Goal: Information Seeking & Learning: Learn about a topic

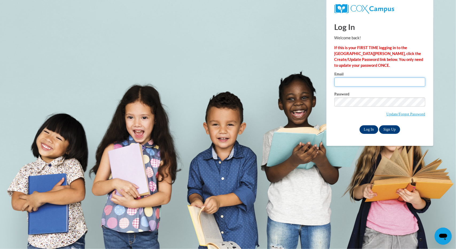
type input "forden@fvsu.edu"
click at [369, 128] on input "Log In" at bounding box center [369, 129] width 19 height 9
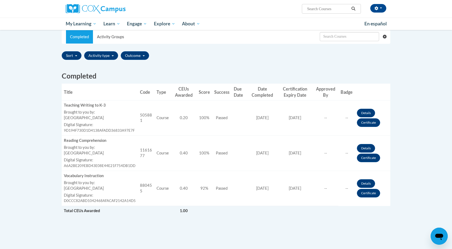
scroll to position [107, 0]
click at [366, 120] on link "Certificate" at bounding box center [368, 122] width 23 height 9
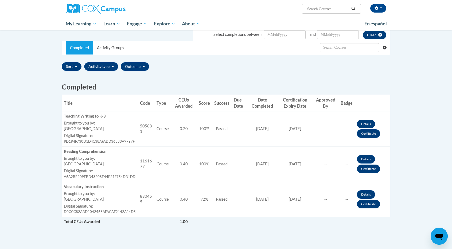
scroll to position [107, 0]
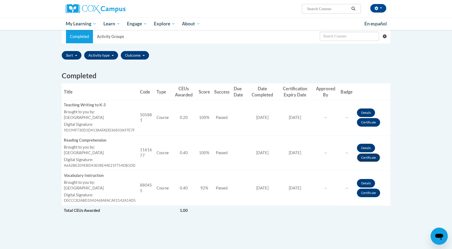
click at [367, 157] on link "Certificate" at bounding box center [368, 157] width 23 height 9
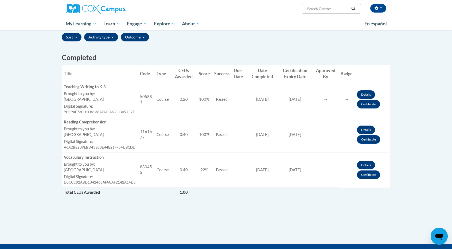
scroll to position [134, 0]
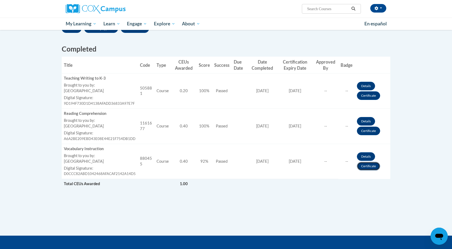
click at [365, 165] on link "Certificate" at bounding box center [368, 166] width 23 height 9
click at [364, 163] on link "Certificate" at bounding box center [368, 166] width 23 height 9
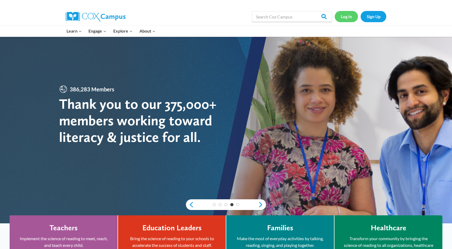
click at [344, 19] on link "Log In" at bounding box center [346, 16] width 23 height 11
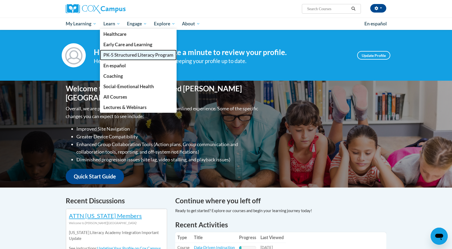
click at [121, 54] on span "PK-5 Structured Literacy Program" at bounding box center [138, 55] width 70 height 6
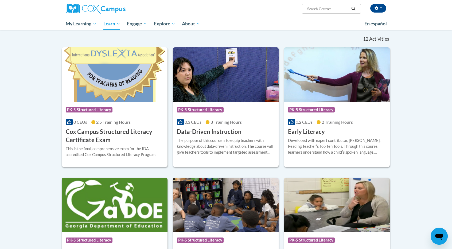
scroll to position [187, 0]
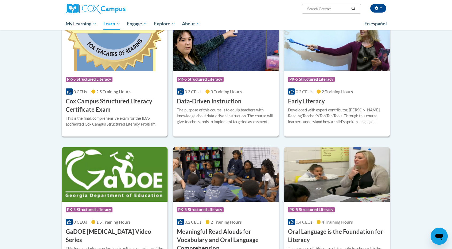
click at [226, 103] on h3 "Data-Driven Instruction" at bounding box center [209, 101] width 65 height 8
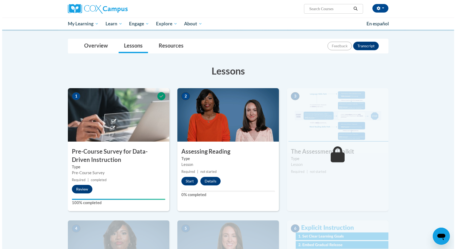
scroll to position [53, 0]
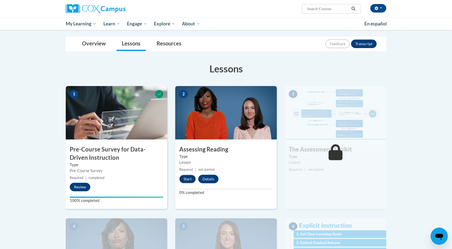
click at [185, 178] on button "Start" at bounding box center [187, 179] width 17 height 9
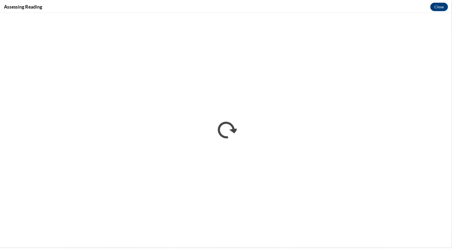
scroll to position [0, 0]
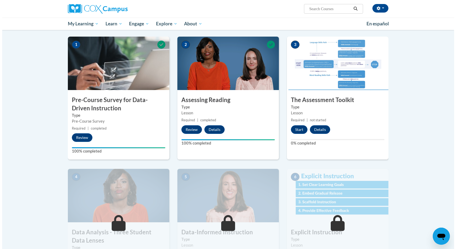
scroll to position [80, 0]
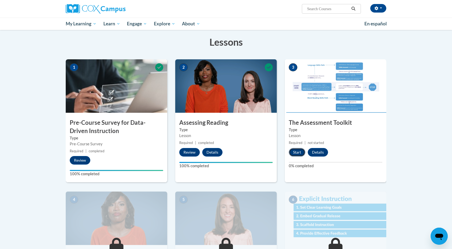
click at [297, 149] on button "Start" at bounding box center [297, 152] width 17 height 9
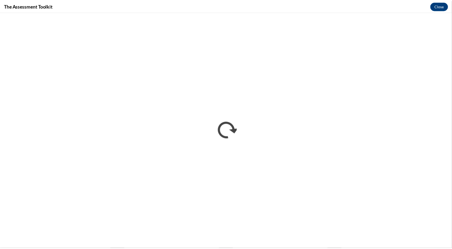
scroll to position [0, 0]
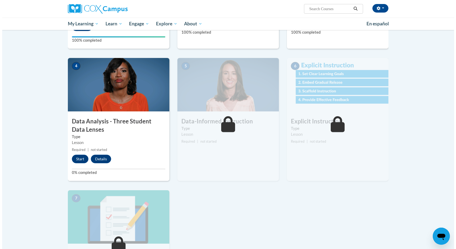
scroll to position [187, 0]
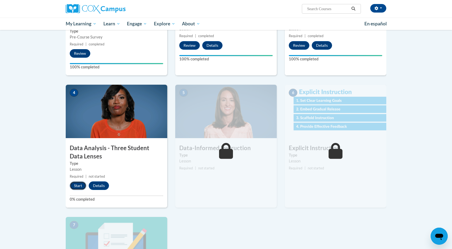
click at [74, 185] on button "Start" at bounding box center [78, 186] width 17 height 9
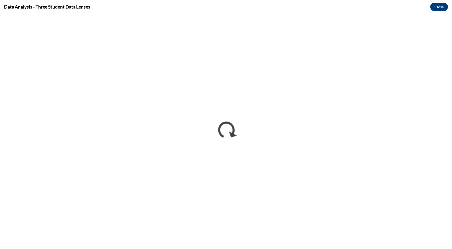
scroll to position [0, 0]
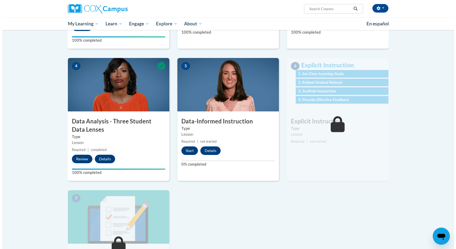
scroll to position [241, 0]
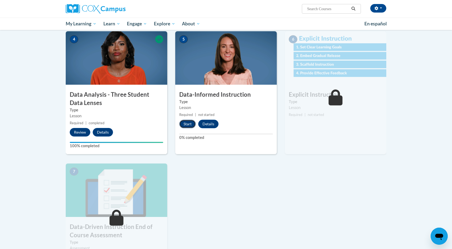
click at [186, 124] on button "Start" at bounding box center [187, 124] width 17 height 9
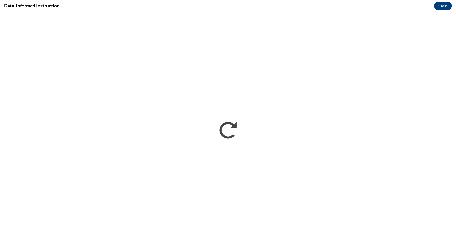
scroll to position [0, 0]
click at [442, 4] on button "Close" at bounding box center [443, 6] width 18 height 9
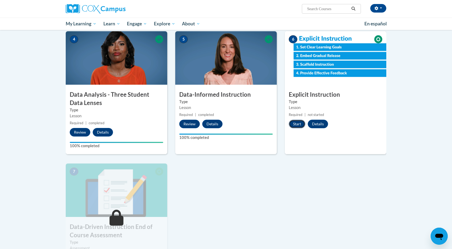
click at [298, 124] on button "Start" at bounding box center [297, 124] width 17 height 9
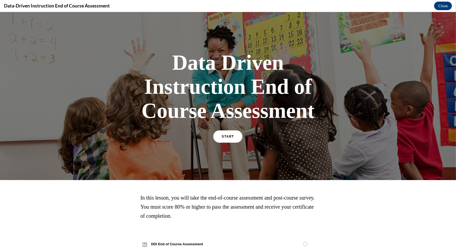
click at [228, 137] on span "START" at bounding box center [228, 136] width 12 height 4
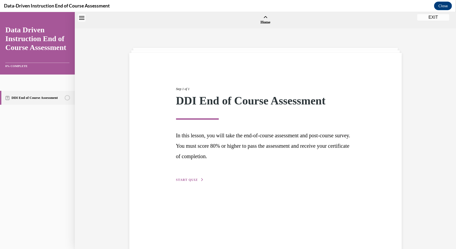
scroll to position [17, 0]
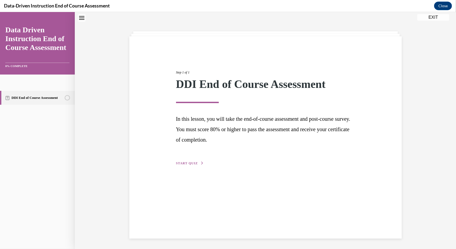
click at [184, 161] on button "START QUIZ" at bounding box center [190, 163] width 28 height 5
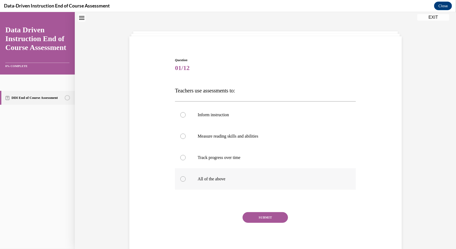
click at [181, 179] on div at bounding box center [182, 178] width 5 height 5
click at [181, 179] on input "All of the above" at bounding box center [182, 178] width 5 height 5
radio input "true"
click at [255, 218] on button "SUBMIT" at bounding box center [265, 217] width 45 height 11
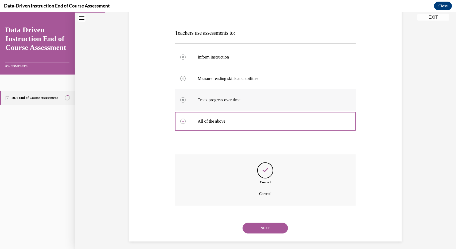
scroll to position [77, 0]
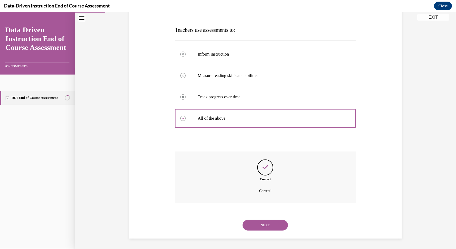
click at [267, 228] on button "NEXT" at bounding box center [265, 225] width 45 height 11
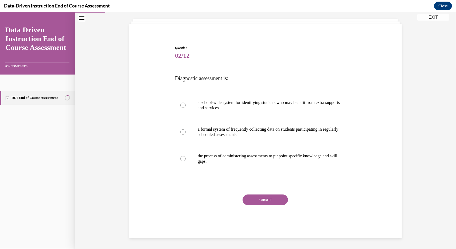
scroll to position [29, 0]
click at [182, 157] on div at bounding box center [182, 158] width 5 height 5
click at [182, 157] on input "the process of administering assessments to pinpoint specific knowledge and ski…" at bounding box center [182, 158] width 5 height 5
radio input "true"
click at [268, 200] on button "SUBMIT" at bounding box center [265, 200] width 45 height 11
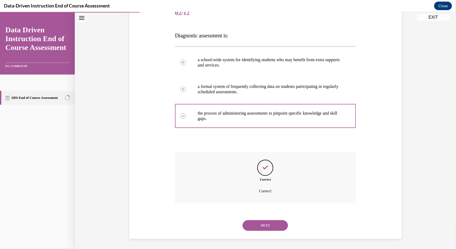
scroll to position [72, 0]
click at [256, 224] on button "NEXT" at bounding box center [265, 225] width 45 height 11
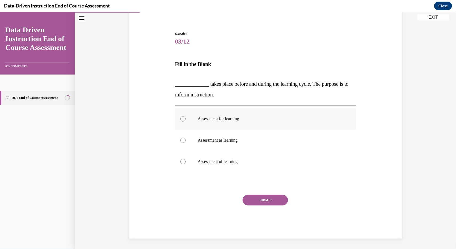
click at [180, 116] on label "Assessment for learning" at bounding box center [265, 118] width 181 height 21
click at [180, 116] on input "Assessment for learning" at bounding box center [182, 118] width 5 height 5
radio input "true"
click at [266, 198] on button "SUBMIT" at bounding box center [265, 200] width 45 height 11
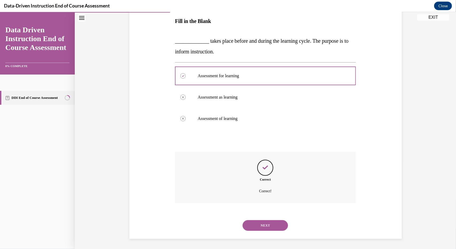
scroll to position [86, 0]
click at [256, 221] on button "NEXT" at bounding box center [265, 225] width 45 height 11
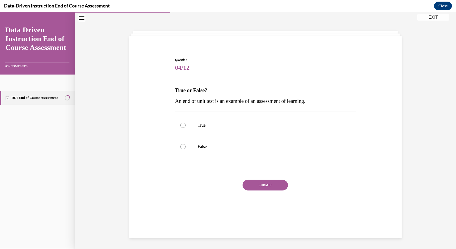
scroll to position [17, 0]
click at [180, 124] on div at bounding box center [182, 124] width 5 height 5
click at [180, 124] on input "True" at bounding box center [182, 124] width 5 height 5
radio input "true"
click at [263, 182] on button "SUBMIT" at bounding box center [265, 185] width 45 height 11
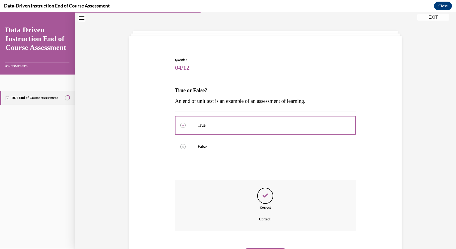
scroll to position [45, 0]
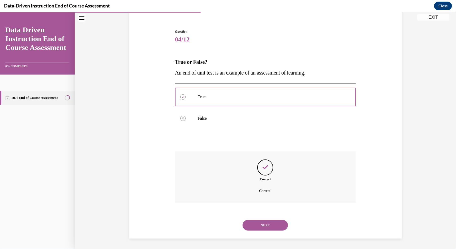
click at [260, 223] on button "NEXT" at bounding box center [265, 225] width 45 height 11
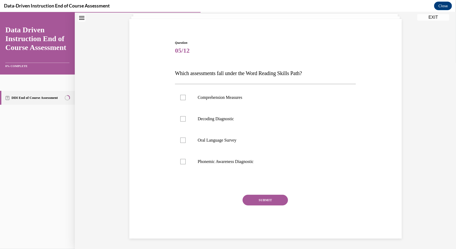
scroll to position [17, 0]
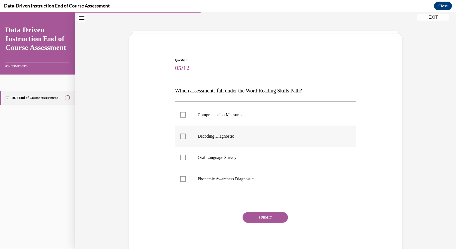
click at [182, 135] on div at bounding box center [182, 135] width 5 height 5
click at [182, 135] on input "Decoding Diagnostic" at bounding box center [182, 135] width 5 height 5
checkbox input "true"
click at [182, 178] on div at bounding box center [182, 178] width 5 height 5
click at [182, 178] on input "Phonemic Awareness Diagnostic" at bounding box center [182, 178] width 5 height 5
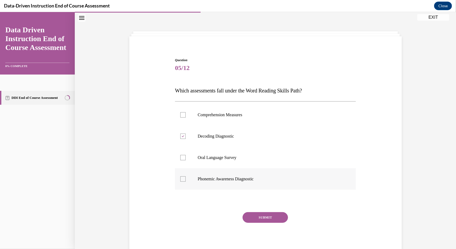
checkbox input "true"
click at [267, 214] on button "SUBMIT" at bounding box center [265, 217] width 45 height 11
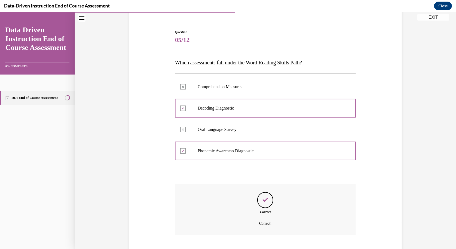
scroll to position [77, 0]
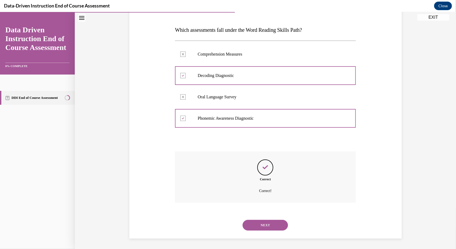
click at [259, 223] on button "NEXT" at bounding box center [265, 225] width 45 height 11
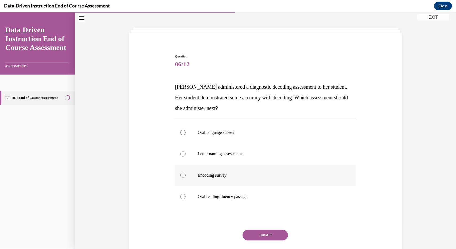
scroll to position [37, 0]
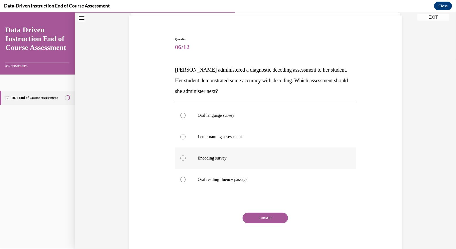
click at [181, 157] on div at bounding box center [182, 157] width 5 height 5
click at [181, 157] on input "Encoding survey" at bounding box center [182, 157] width 5 height 5
radio input "true"
click at [268, 217] on button "SUBMIT" at bounding box center [265, 218] width 45 height 11
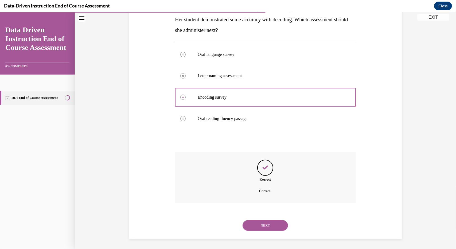
scroll to position [99, 0]
click at [260, 224] on button "NEXT" at bounding box center [265, 225] width 45 height 11
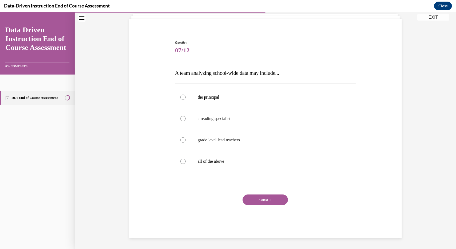
scroll to position [34, 0]
click at [180, 160] on div at bounding box center [182, 161] width 5 height 5
click at [180, 160] on input "all of the above" at bounding box center [182, 161] width 5 height 5
radio input "true"
click at [251, 199] on button "SUBMIT" at bounding box center [265, 200] width 45 height 11
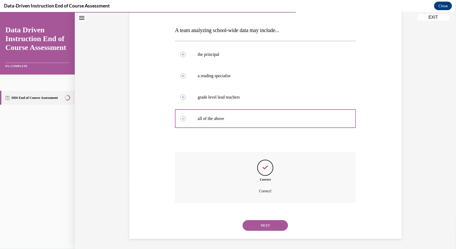
scroll to position [77, 0]
click at [250, 225] on button "NEXT" at bounding box center [265, 225] width 45 height 11
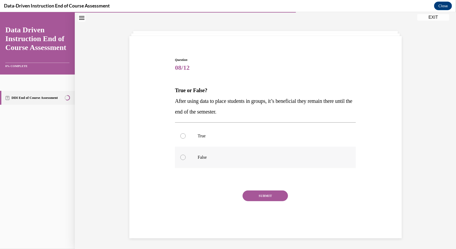
click at [181, 157] on div at bounding box center [182, 157] width 5 height 5
click at [181, 157] on input "False" at bounding box center [182, 157] width 5 height 5
radio input "true"
click at [252, 194] on button "SUBMIT" at bounding box center [265, 195] width 45 height 11
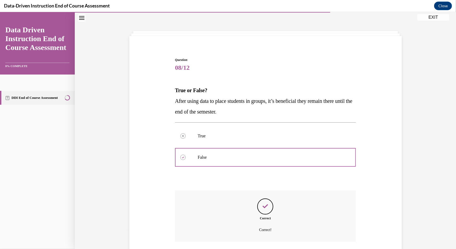
scroll to position [56, 0]
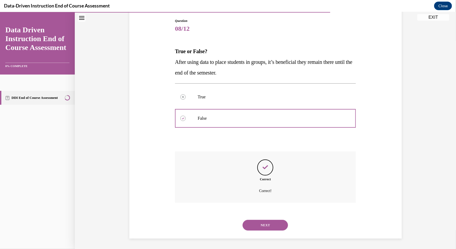
click at [260, 223] on button "NEXT" at bounding box center [265, 225] width 45 height 11
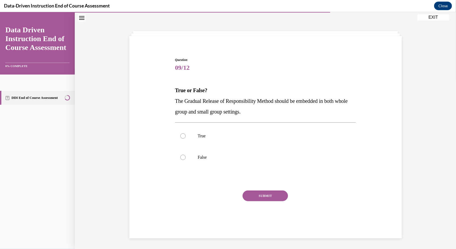
scroll to position [17, 0]
click at [180, 134] on div at bounding box center [182, 135] width 5 height 5
click at [180, 134] on input "True" at bounding box center [182, 135] width 5 height 5
radio input "true"
click at [250, 194] on button "SUBMIT" at bounding box center [265, 195] width 45 height 11
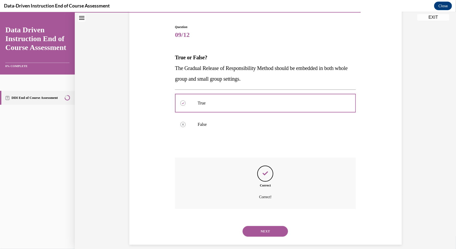
scroll to position [56, 0]
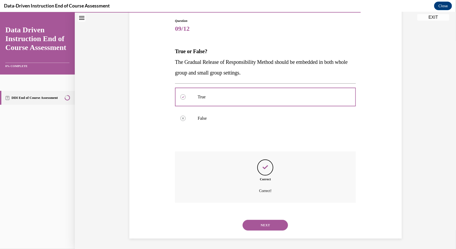
click at [252, 224] on button "NEXT" at bounding box center [265, 225] width 45 height 11
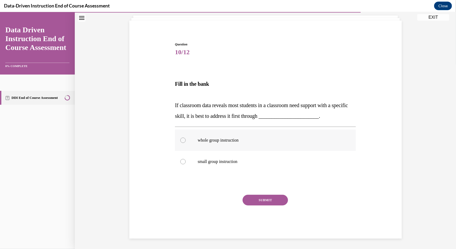
scroll to position [19, 0]
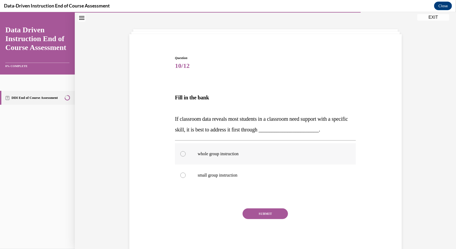
click at [182, 152] on div at bounding box center [182, 153] width 5 height 5
click at [182, 152] on input "whole group instruction" at bounding box center [182, 153] width 5 height 5
radio input "true"
click at [250, 211] on button "SUBMIT" at bounding box center [265, 213] width 45 height 11
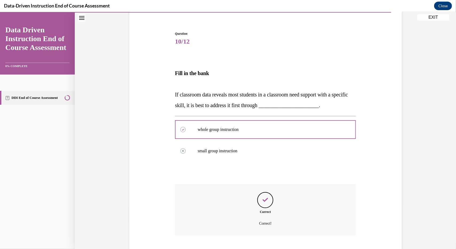
scroll to position [76, 0]
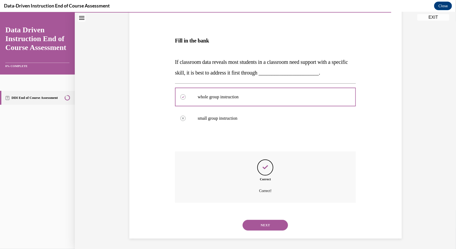
click at [255, 224] on button "NEXT" at bounding box center [265, 225] width 45 height 11
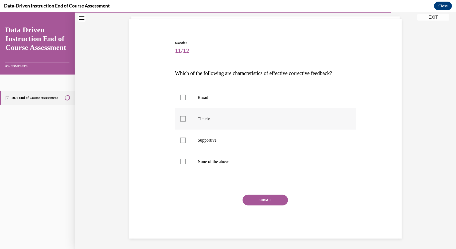
click at [181, 118] on div at bounding box center [182, 118] width 5 height 5
click at [181, 118] on input "Timely" at bounding box center [182, 118] width 5 height 5
checkbox input "true"
click at [181, 138] on div at bounding box center [182, 139] width 5 height 5
click at [181, 138] on input "Supportive" at bounding box center [182, 139] width 5 height 5
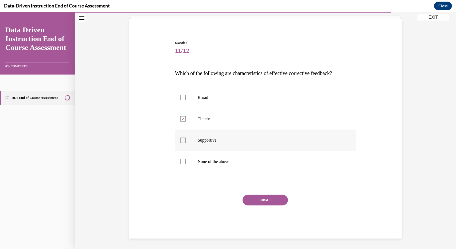
checkbox input "true"
click at [268, 198] on button "SUBMIT" at bounding box center [265, 200] width 45 height 11
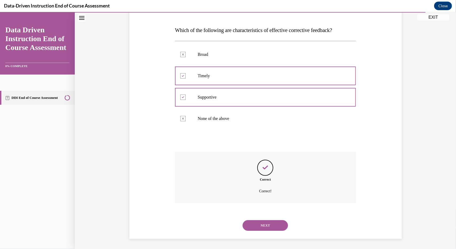
scroll to position [77, 0]
click at [258, 223] on button "NEXT" at bounding box center [265, 225] width 45 height 11
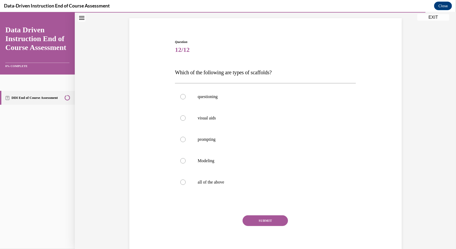
scroll to position [37, 0]
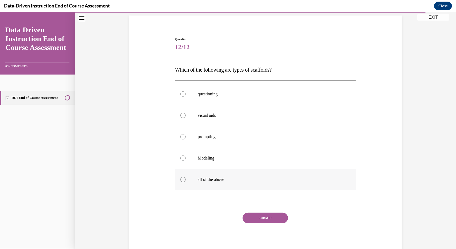
click at [183, 179] on div at bounding box center [182, 179] width 5 height 5
click at [183, 179] on input "all of the above" at bounding box center [182, 179] width 5 height 5
radio input "true"
click at [251, 217] on button "SUBMIT" at bounding box center [265, 218] width 45 height 11
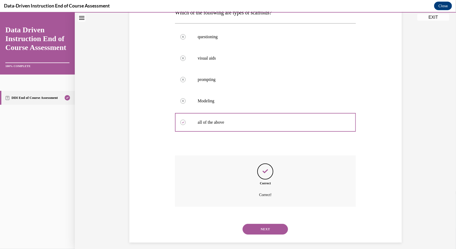
scroll to position [99, 0]
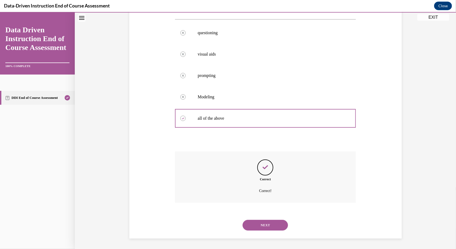
click at [254, 222] on button "NEXT" at bounding box center [265, 225] width 45 height 11
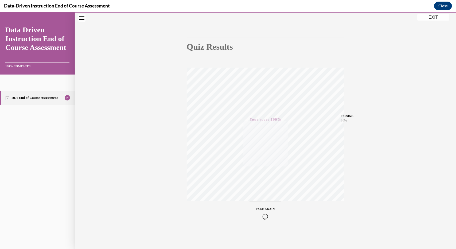
click at [432, 18] on button "EXIT" at bounding box center [434, 17] width 32 height 6
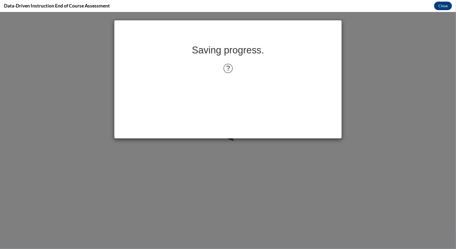
scroll to position [0, 0]
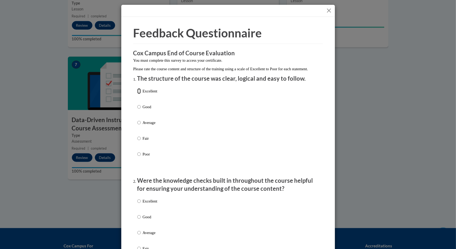
click at [138, 94] on input "Excellent" at bounding box center [138, 91] width 3 height 6
radio input "true"
click at [137, 204] on input "Excellent" at bounding box center [138, 201] width 3 height 6
radio input "true"
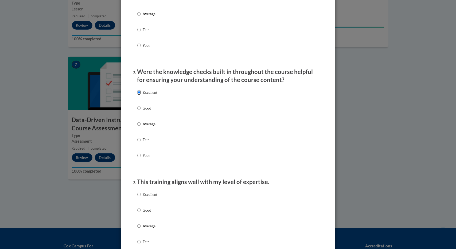
scroll to position [134, 0]
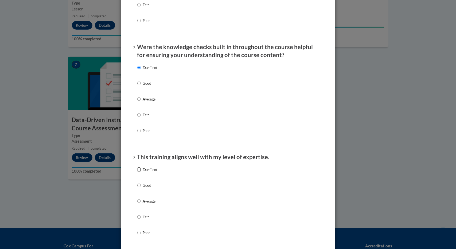
click at [137, 173] on input "Excellent" at bounding box center [138, 170] width 3 height 6
radio input "true"
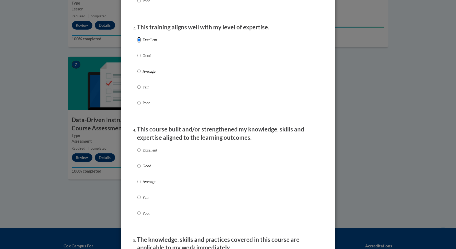
scroll to position [267, 0]
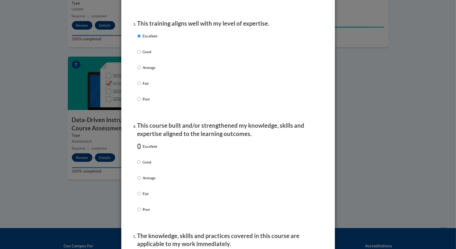
click at [137, 149] on input "Excellent" at bounding box center [138, 147] width 3 height 6
radio input "true"
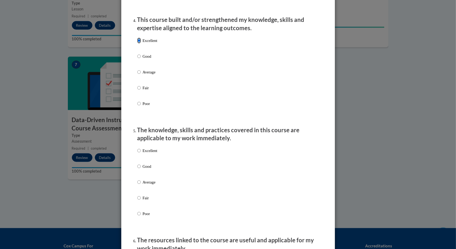
scroll to position [374, 0]
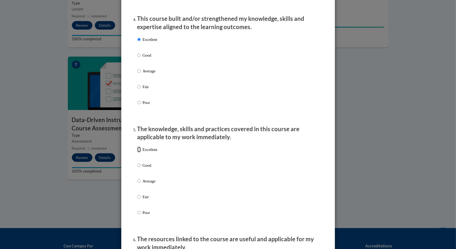
click at [138, 153] on input "Excellent" at bounding box center [138, 150] width 3 height 6
radio input "true"
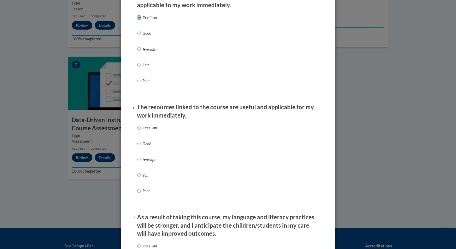
scroll to position [508, 0]
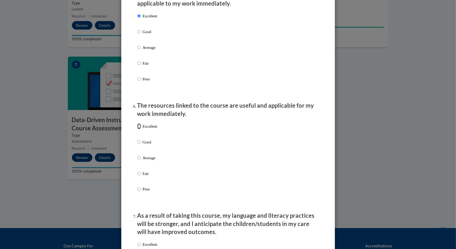
click at [137, 129] on input "Excellent" at bounding box center [138, 127] width 3 height 6
radio input "true"
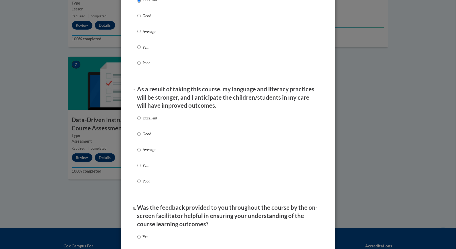
scroll to position [642, 0]
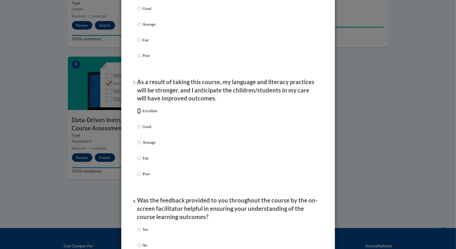
click at [137, 114] on input "Excellent" at bounding box center [138, 111] width 3 height 6
radio input "true"
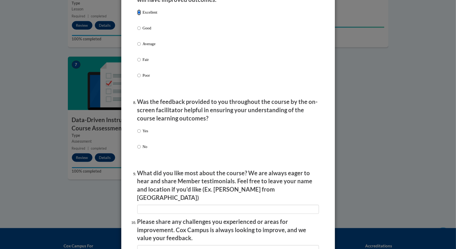
scroll to position [749, 0]
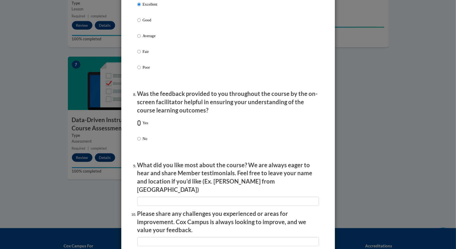
click at [137, 126] on input "Yes" at bounding box center [138, 123] width 3 height 6
radio input "true"
click at [141, 197] on input "textbox" at bounding box center [228, 201] width 182 height 9
type input "Examples"
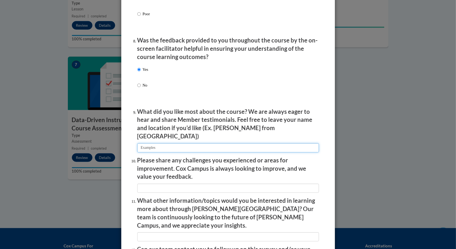
scroll to position [829, 0]
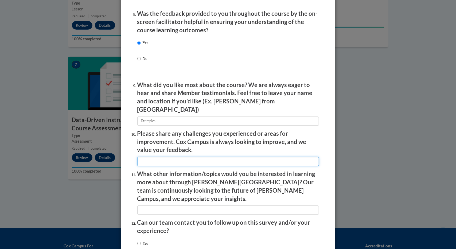
click at [145, 161] on input "textbox" at bounding box center [228, 161] width 182 height 9
type input "Time"
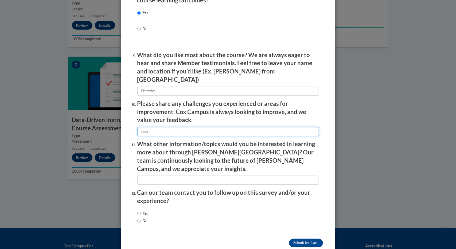
scroll to position [863, 0]
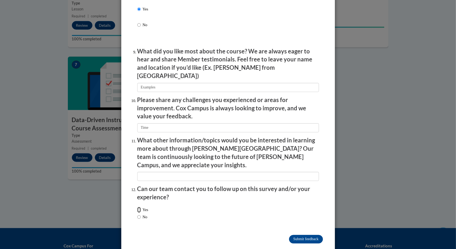
click at [137, 207] on input "Yes" at bounding box center [138, 210] width 3 height 6
radio input "true"
click at [306, 235] on input "Submit feedback" at bounding box center [306, 239] width 34 height 9
click at [294, 235] on input "Submitting" at bounding box center [306, 239] width 34 height 9
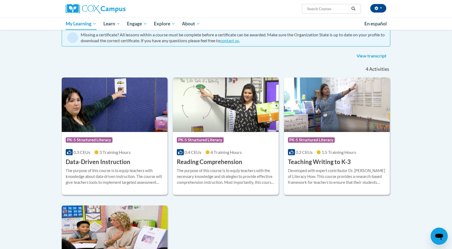
scroll to position [53, 0]
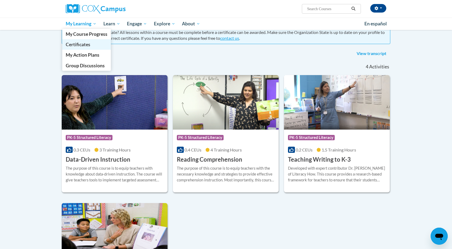
click at [80, 44] on span "Certificates" at bounding box center [78, 45] width 25 height 6
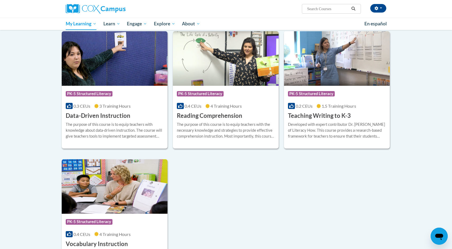
scroll to position [107, 0]
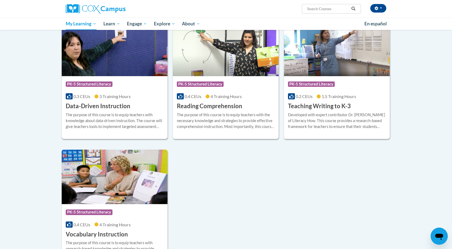
click at [132, 99] on div "0.3 CEUs 3 Training Hours" at bounding box center [115, 97] width 98 height 6
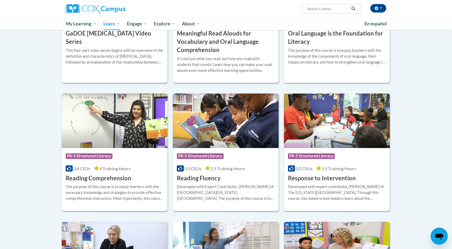
scroll to position [374, 0]
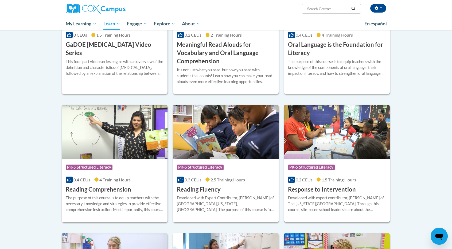
click at [341, 123] on img at bounding box center [337, 132] width 106 height 55
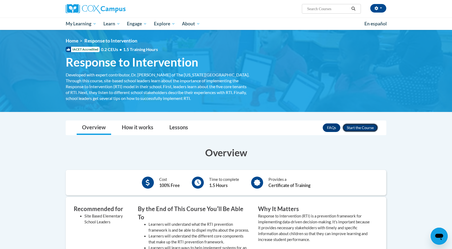
click at [352, 126] on button "Enroll" at bounding box center [361, 128] width 36 height 9
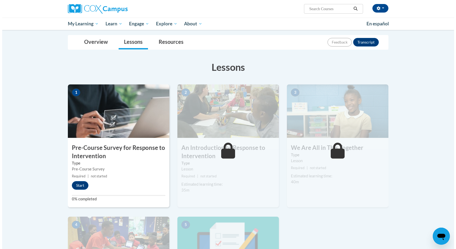
scroll to position [53, 0]
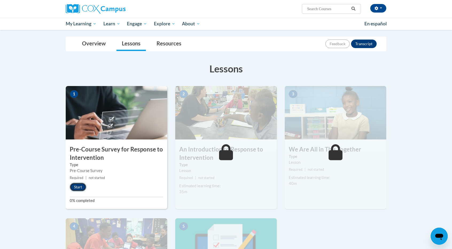
click at [77, 186] on button "Start" at bounding box center [78, 187] width 17 height 9
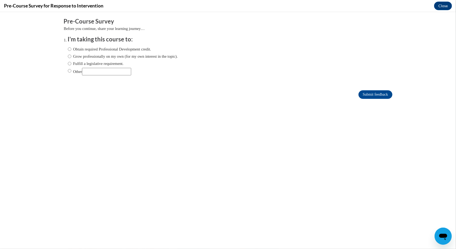
scroll to position [0, 0]
click at [68, 70] on input "Other" at bounding box center [69, 71] width 3 height 6
radio input "true"
click at [365, 94] on input "Submit feedback" at bounding box center [376, 94] width 34 height 9
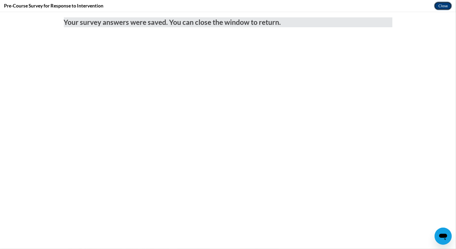
click at [439, 7] on button "Close" at bounding box center [443, 6] width 18 height 9
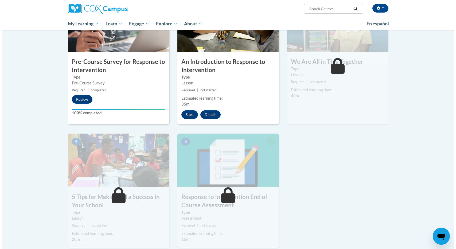
scroll to position [134, 0]
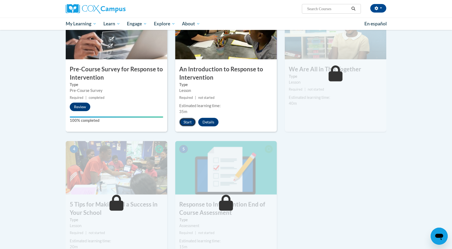
click at [186, 120] on button "Start" at bounding box center [187, 122] width 17 height 9
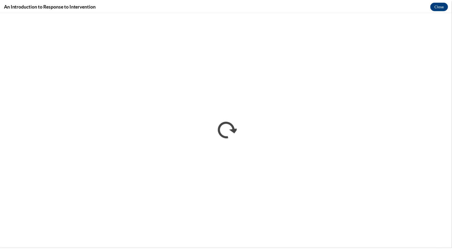
scroll to position [0, 0]
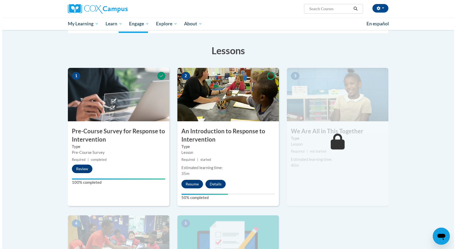
scroll to position [107, 0]
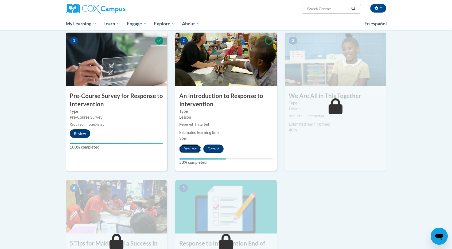
click at [190, 147] on button "Resume" at bounding box center [190, 149] width 22 height 9
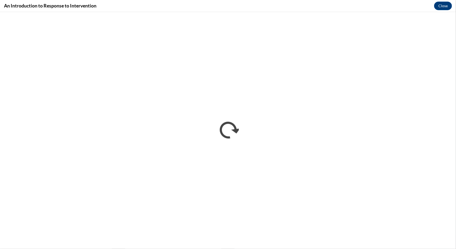
scroll to position [0, 0]
click at [444, 6] on button "Close" at bounding box center [443, 6] width 18 height 9
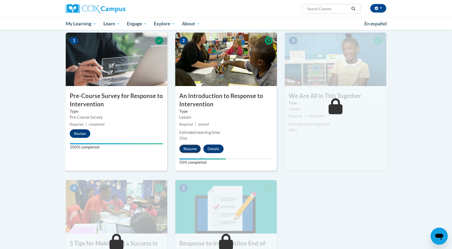
click at [193, 147] on button "Resume" at bounding box center [190, 149] width 22 height 9
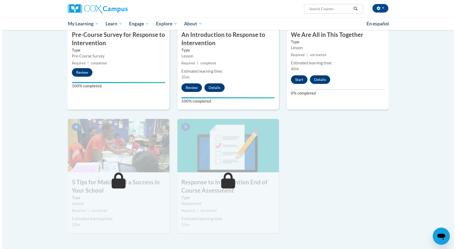
scroll to position [160, 0]
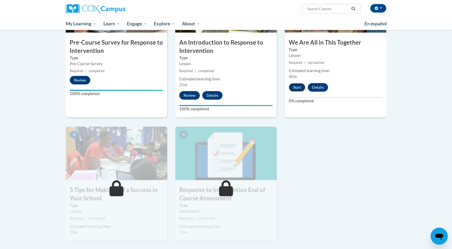
click at [297, 86] on button "Start" at bounding box center [297, 87] width 17 height 9
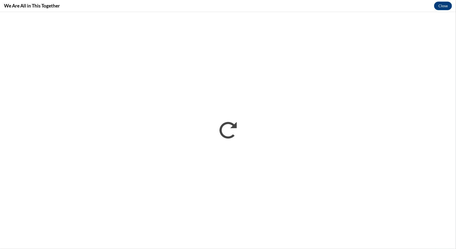
scroll to position [0, 0]
